Goal: Information Seeking & Learning: Get advice/opinions

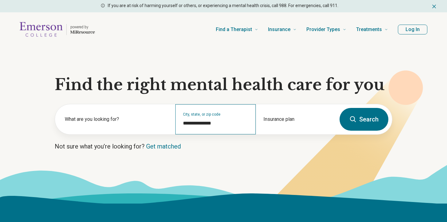
scroll to position [37, 0]
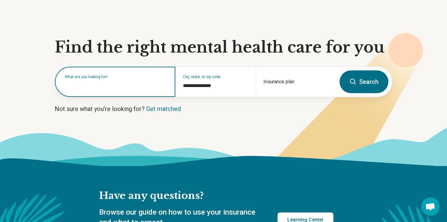
click at [134, 88] on input "text" at bounding box center [116, 84] width 103 height 7
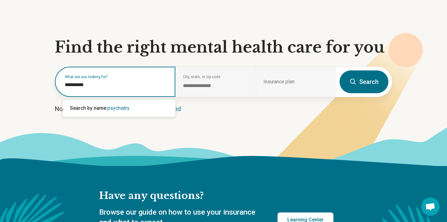
type input "*********"
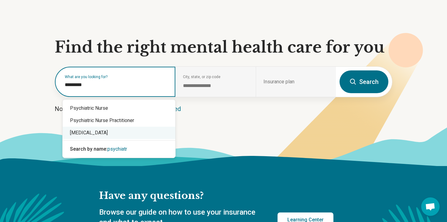
click at [91, 134] on div "[MEDICAL_DATA]" at bounding box center [119, 132] width 113 height 12
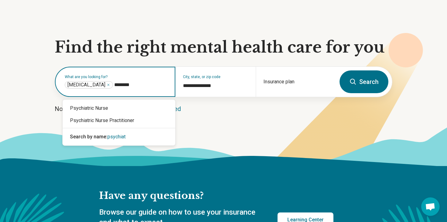
type input "*********"
click at [127, 122] on div "Psychiatric Nurse Practitioner" at bounding box center [119, 120] width 113 height 12
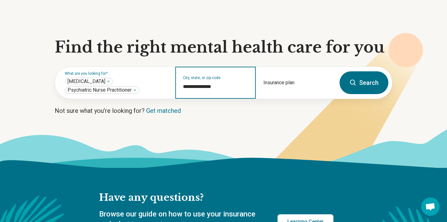
click at [211, 86] on input "**********" at bounding box center [215, 86] width 65 height 7
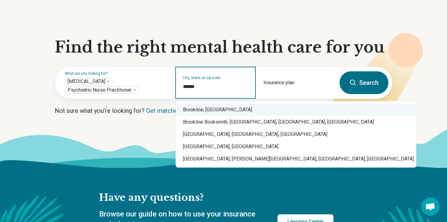
click at [218, 113] on div "Brookline, [GEOGRAPHIC_DATA]" at bounding box center [296, 109] width 241 height 12
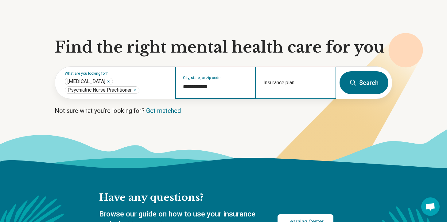
type input "**********"
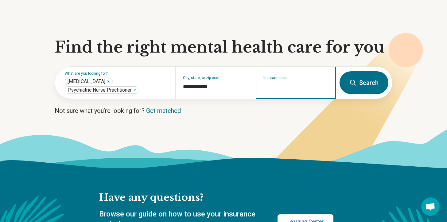
click at [291, 87] on input "Insurance plan" at bounding box center [295, 86] width 65 height 7
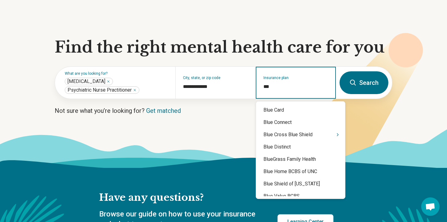
type input "****"
click at [308, 133] on div "Blue Cross Blue Shield" at bounding box center [300, 134] width 89 height 12
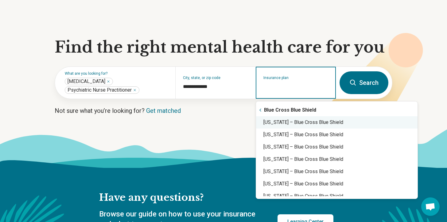
click at [315, 120] on div "[US_STATE] – Blue Cross Blue Shield" at bounding box center [336, 122] width 161 height 12
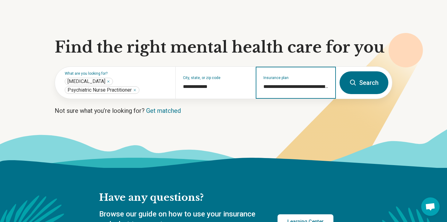
type input "**********"
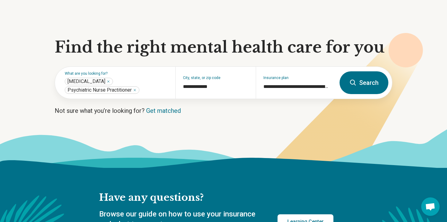
click at [372, 81] on button "Search" at bounding box center [363, 82] width 49 height 23
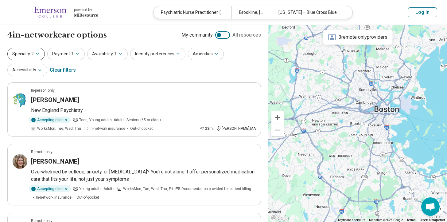
click at [37, 55] on icon "button" at bounding box center [37, 53] width 5 height 5
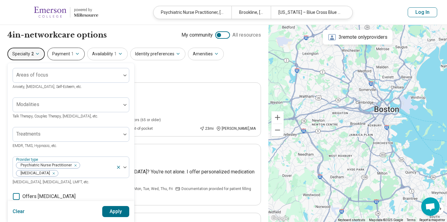
click at [71, 52] on span "1" at bounding box center [72, 54] width 2 height 6
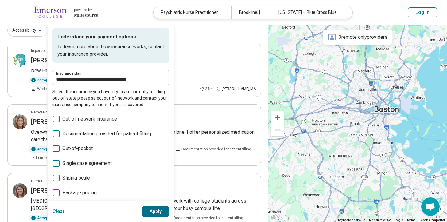
scroll to position [31, 0]
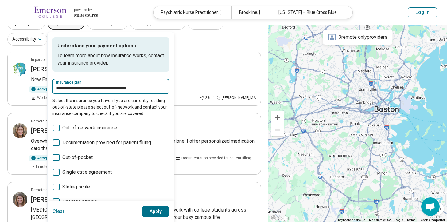
click at [127, 87] on input "**********" at bounding box center [110, 87] width 109 height 7
drag, startPoint x: 151, startPoint y: 87, endPoint x: 50, endPoint y: 87, distance: 100.6
click at [50, 87] on div "**********" at bounding box center [111, 124] width 126 height 185
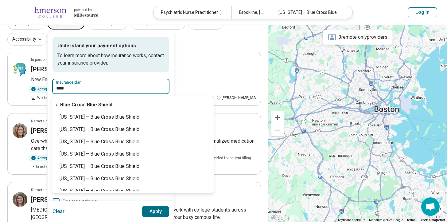
type input "*****"
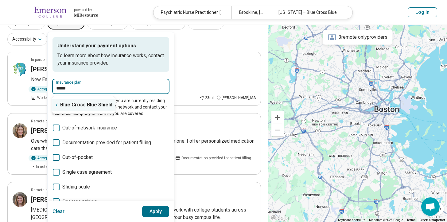
click at [70, 103] on div "Blue Cross Blue Shield" at bounding box center [83, 105] width 63 height 12
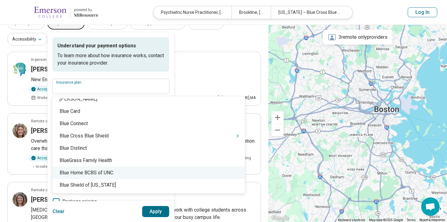
scroll to position [753, 0]
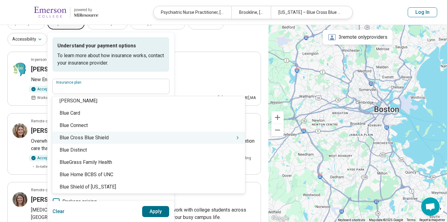
click at [95, 138] on div "Blue Cross Blue Shield" at bounding box center [148, 137] width 193 height 12
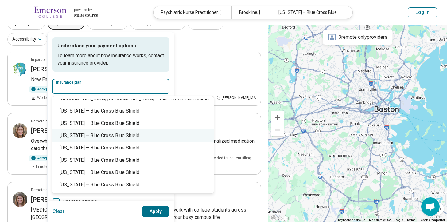
scroll to position [473, 0]
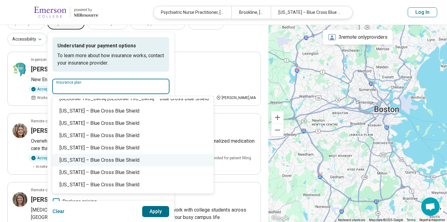
type input "**********"
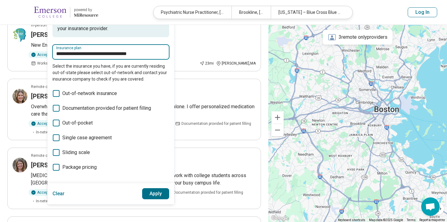
scroll to position [59, 0]
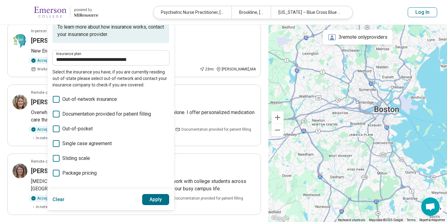
click at [153, 197] on button "Apply" at bounding box center [155, 199] width 27 height 11
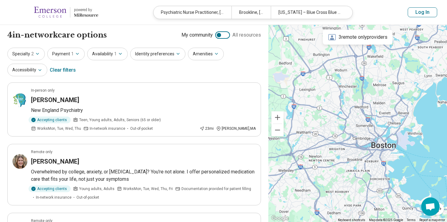
drag, startPoint x: 367, startPoint y: 91, endPoint x: 364, endPoint y: 128, distance: 37.6
click at [364, 128] on div at bounding box center [357, 123] width 179 height 197
click at [201, 101] on div "[PERSON_NAME]" at bounding box center [143, 99] width 225 height 9
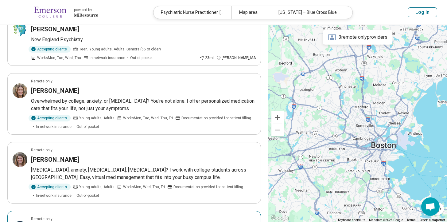
scroll to position [68, 0]
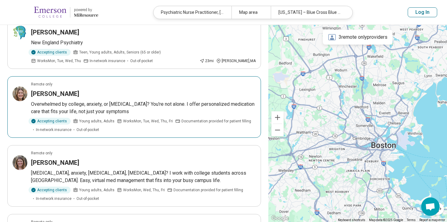
click at [167, 111] on p "Overwhelmed by college, anxiety, or [MEDICAL_DATA]? You're not alone. I offer p…" at bounding box center [143, 107] width 225 height 15
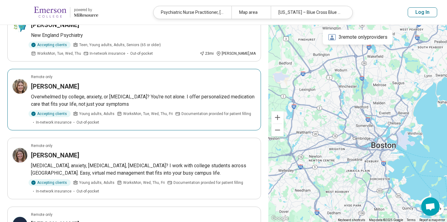
scroll to position [75, 0]
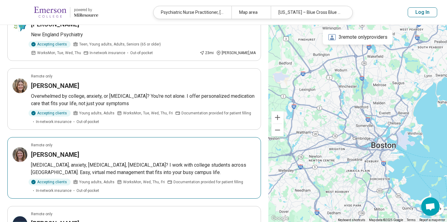
click at [65, 152] on h3 "[PERSON_NAME]" at bounding box center [55, 154] width 48 height 9
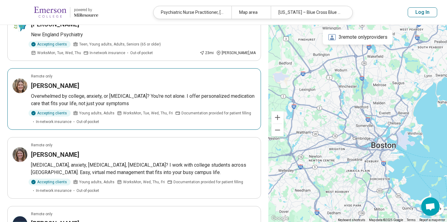
click at [126, 94] on p "Overwhelmed by college, anxiety, or [MEDICAL_DATA]? You're not alone. I offer p…" at bounding box center [143, 99] width 225 height 15
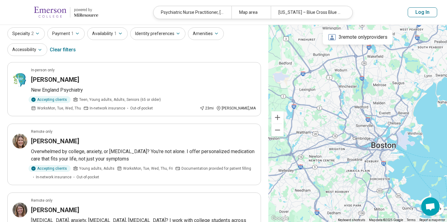
scroll to position [0, 0]
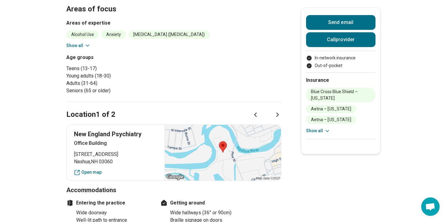
scroll to position [184, 0]
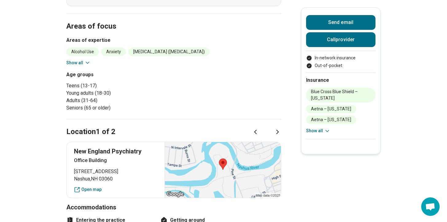
click at [280, 130] on icon at bounding box center [277, 131] width 7 height 7
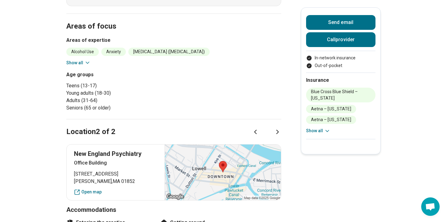
click at [236, 167] on div at bounding box center [222, 172] width 116 height 56
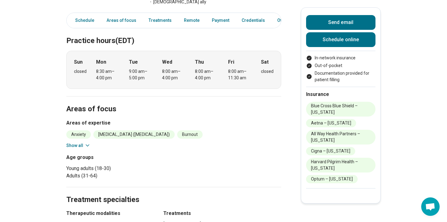
scroll to position [175, 0]
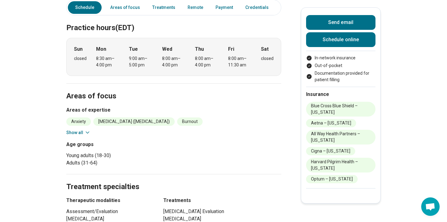
click at [82, 132] on button "Show all" at bounding box center [78, 132] width 24 height 6
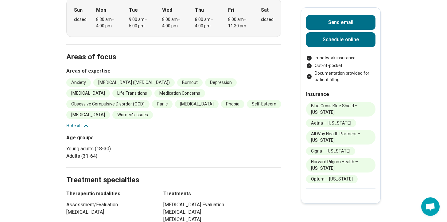
scroll to position [0, 0]
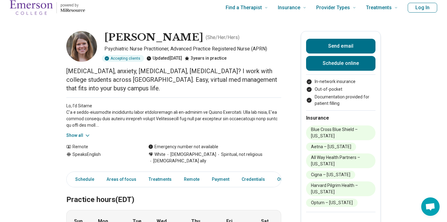
scroll to position [14, 0]
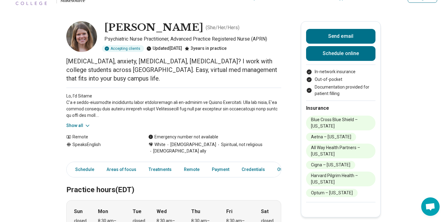
click at [91, 110] on div "Show all" at bounding box center [173, 107] width 215 height 41
click at [89, 111] on div "Show all" at bounding box center [173, 107] width 215 height 41
click at [89, 122] on icon at bounding box center [87, 125] width 6 height 6
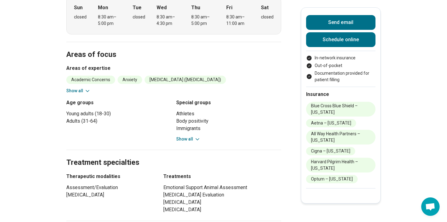
scroll to position [334, 0]
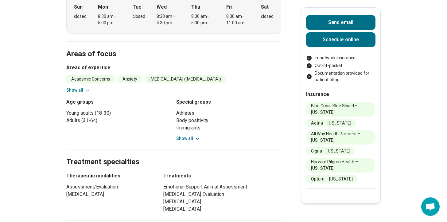
click at [191, 135] on button "Show all" at bounding box center [188, 138] width 24 height 6
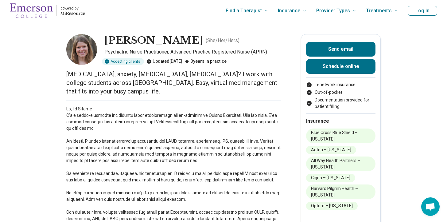
scroll to position [0, 0]
